Goal: Check status: Check status

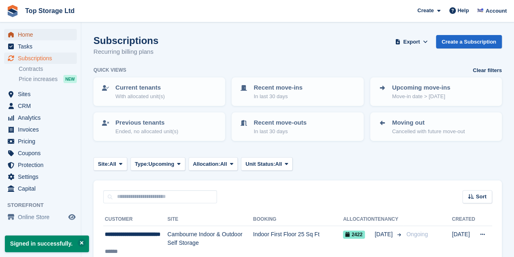
click at [34, 38] on span "Home" at bounding box center [42, 34] width 49 height 11
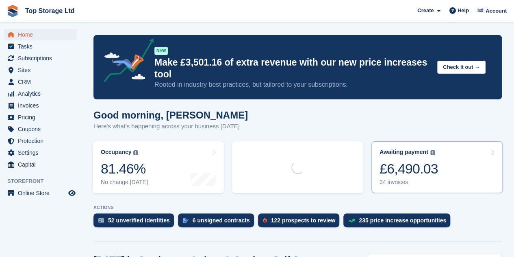
click at [420, 161] on div "£6,490.03" at bounding box center [409, 168] width 59 height 17
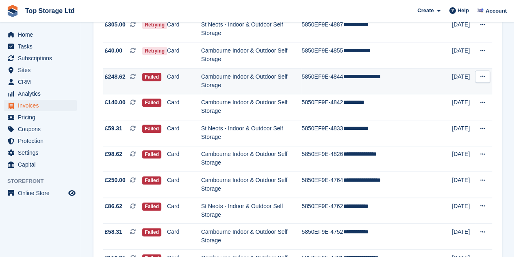
scroll to position [388, 0]
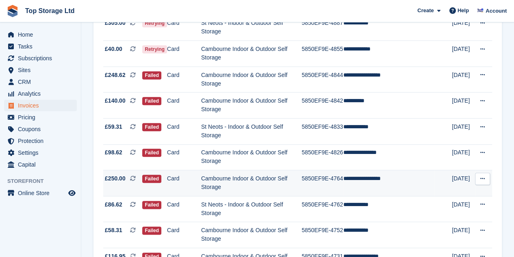
click at [371, 170] on td "**********" at bounding box center [388, 183] width 91 height 26
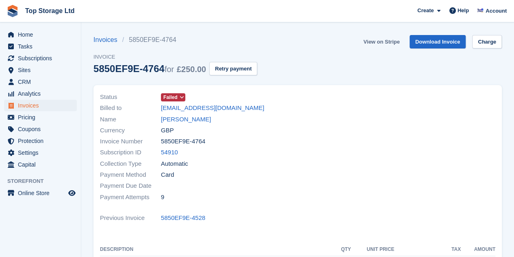
click at [386, 39] on link "View on Stripe" at bounding box center [381, 41] width 43 height 13
click at [372, 39] on link "View on Stripe" at bounding box center [381, 41] width 43 height 13
